Goal: Transaction & Acquisition: Download file/media

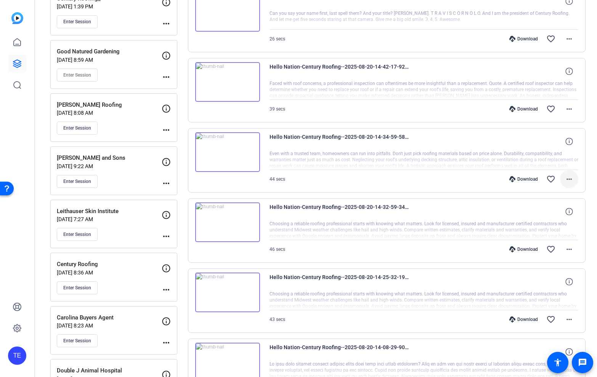
scroll to position [180, 0]
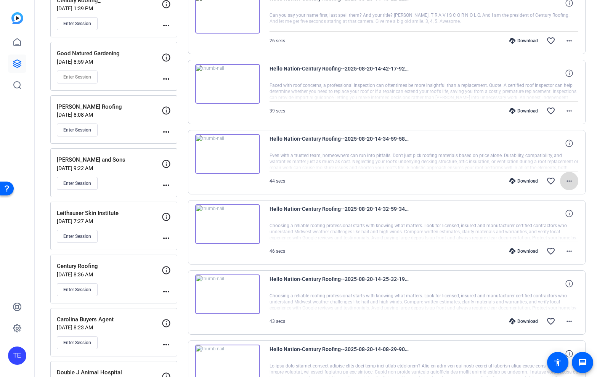
click at [565, 180] on mat-icon "more_horiz" at bounding box center [569, 181] width 9 height 9
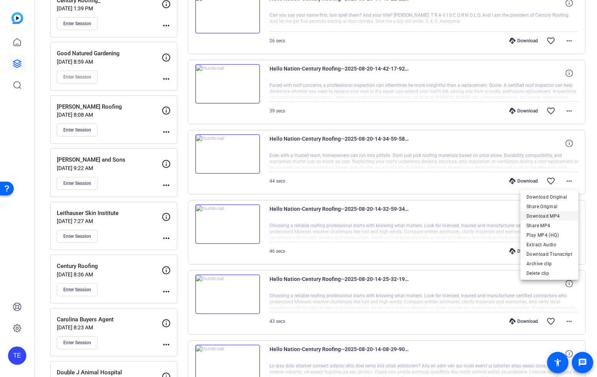
click at [549, 217] on span "Download MP4" at bounding box center [550, 216] width 46 height 9
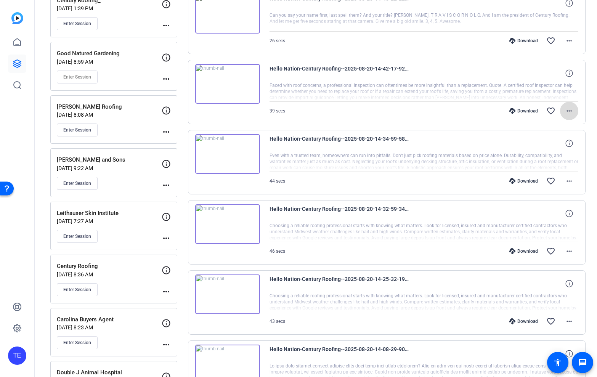
click at [569, 111] on mat-icon "more_horiz" at bounding box center [569, 110] width 9 height 9
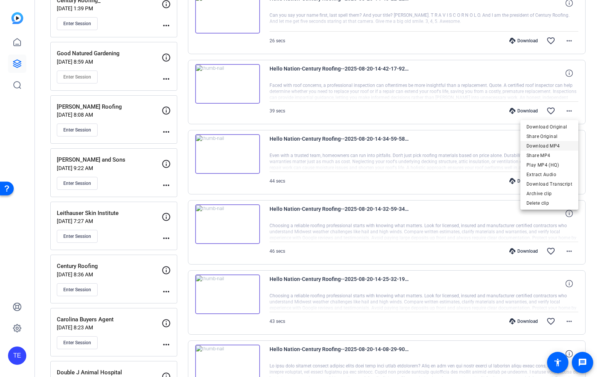
click at [554, 143] on span "Download MP4" at bounding box center [550, 145] width 46 height 9
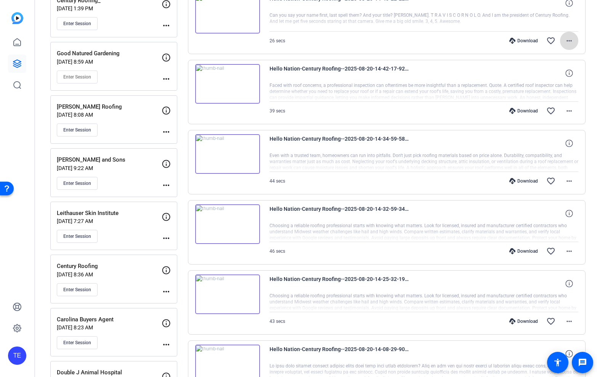
click at [569, 37] on mat-icon "more_horiz" at bounding box center [569, 40] width 9 height 9
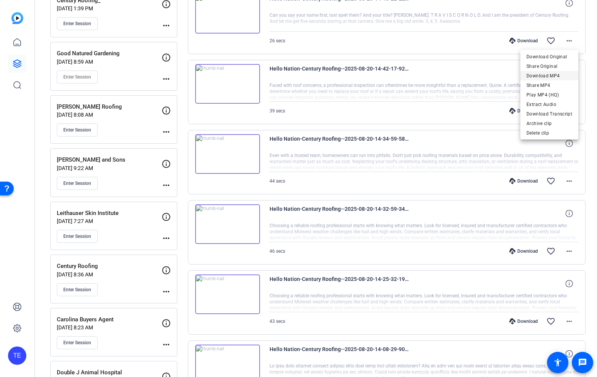
click at [557, 75] on span "Download MP4" at bounding box center [550, 75] width 46 height 9
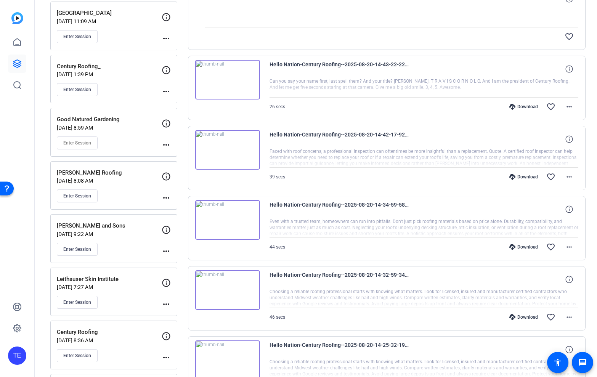
scroll to position [109, 0]
